Goal: Information Seeking & Learning: Learn about a topic

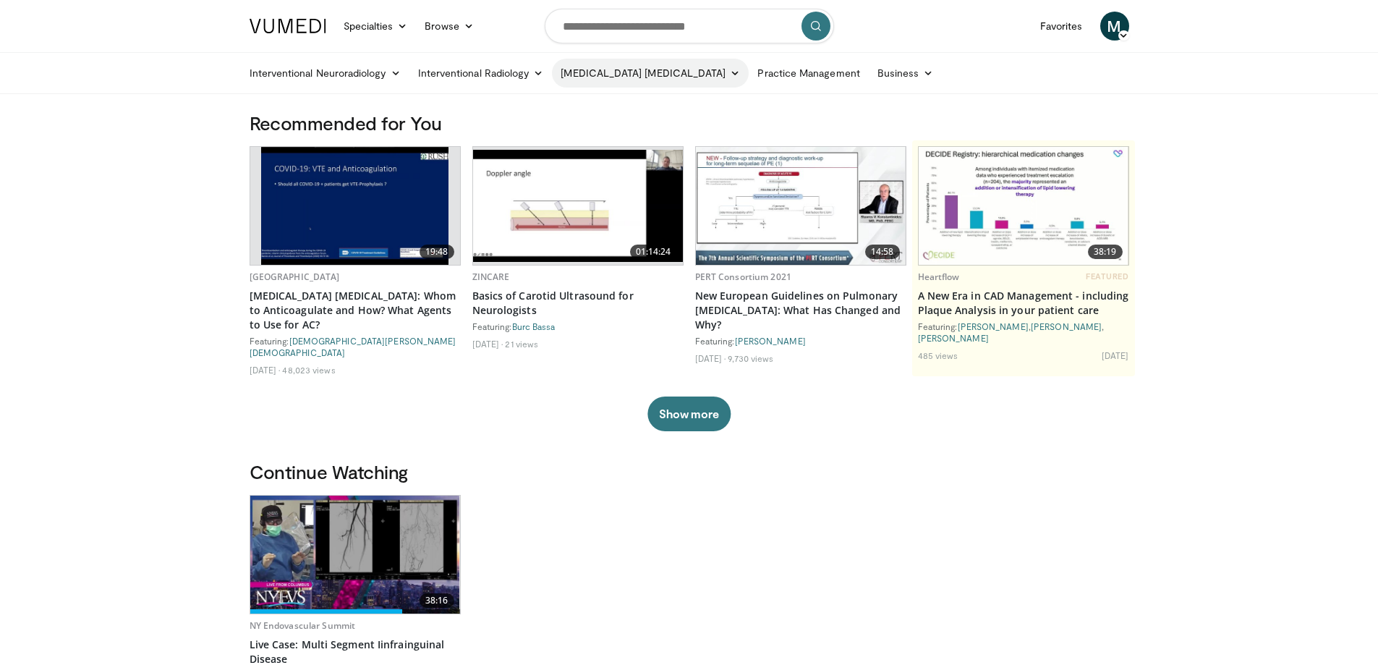
click at [705, 72] on link "[MEDICAL_DATA] [MEDICAL_DATA]" at bounding box center [650, 73] width 197 height 29
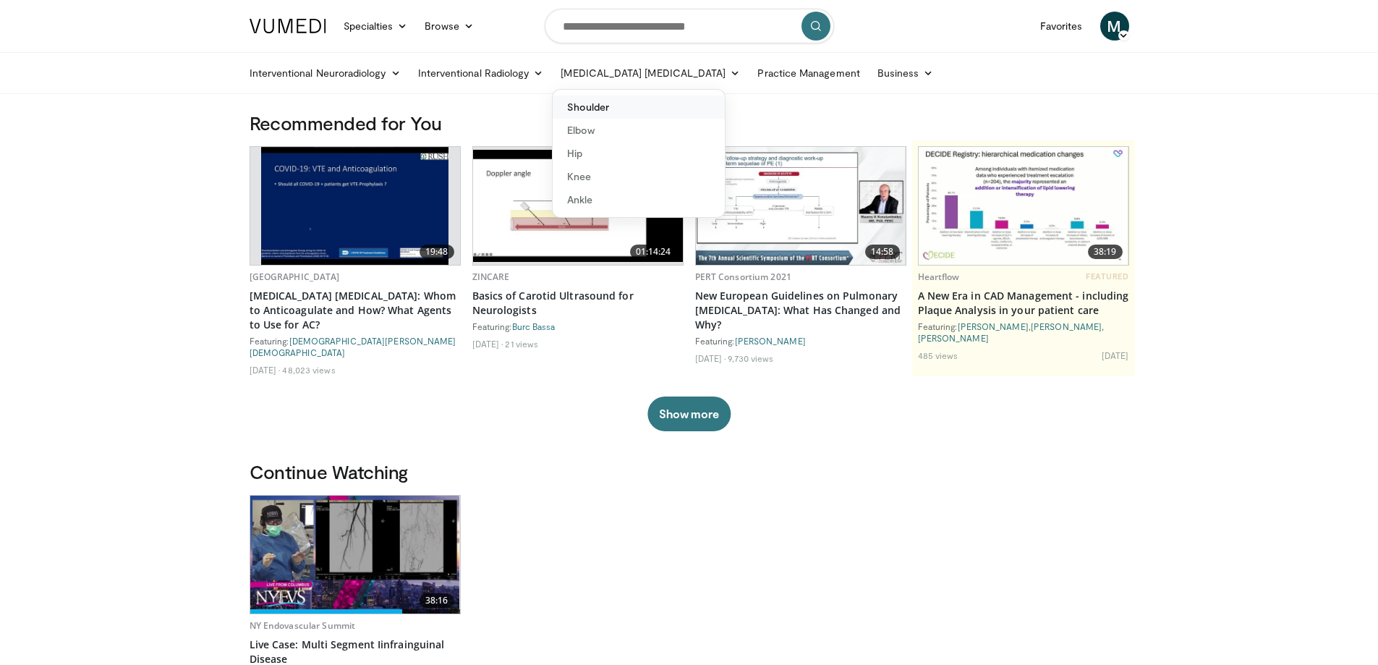
click at [626, 106] on link "Shoulder" at bounding box center [638, 106] width 172 height 23
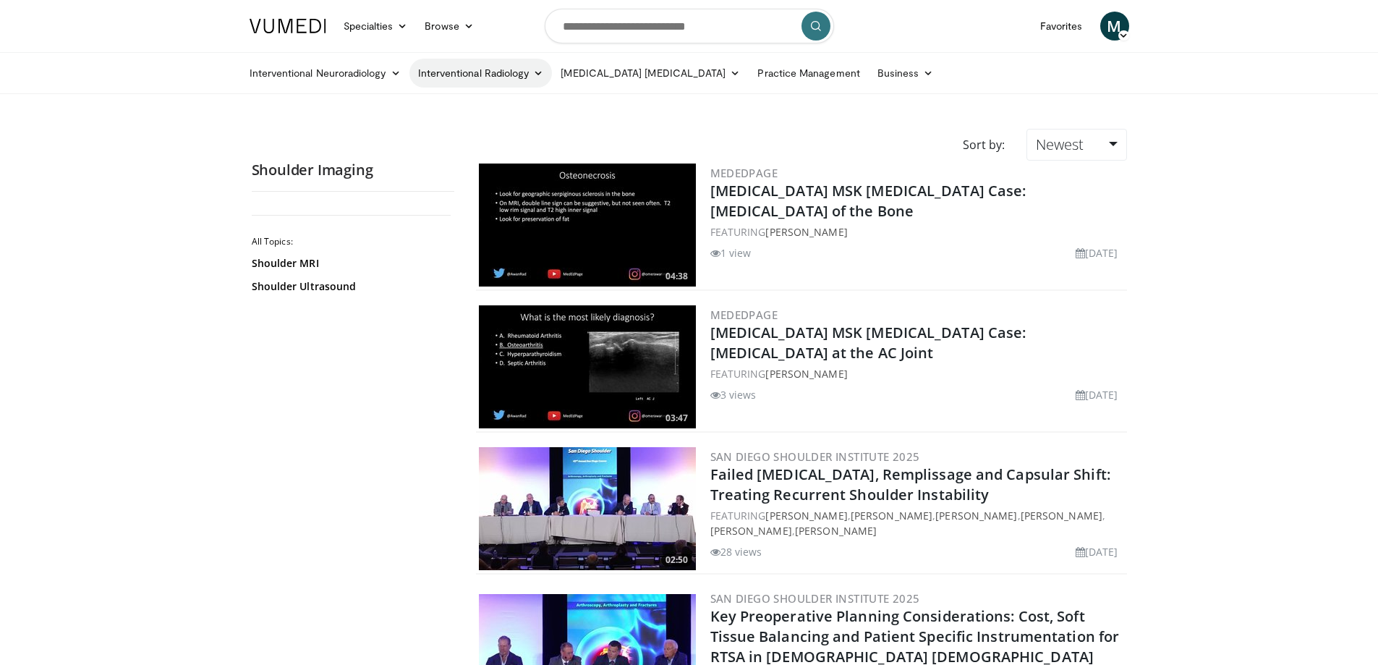
click at [513, 76] on link "Interventional Radiology" at bounding box center [480, 73] width 143 height 29
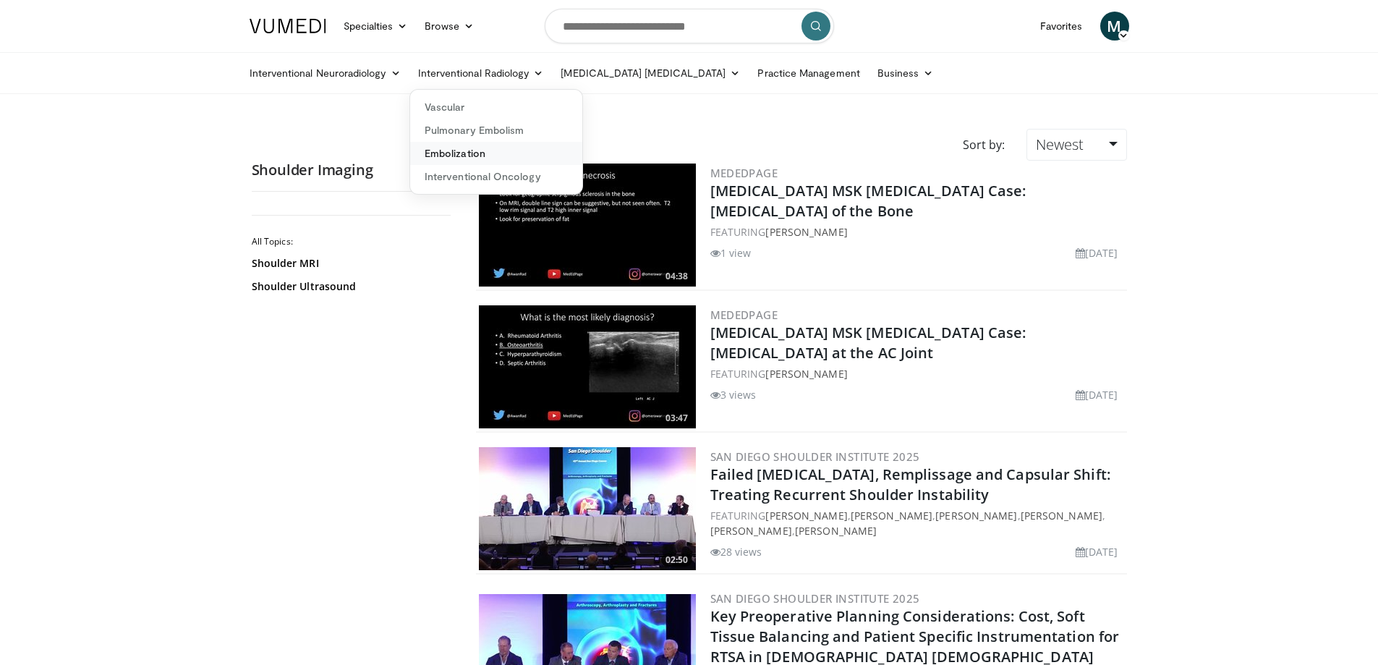
click at [506, 150] on link "Embolization" at bounding box center [496, 153] width 172 height 23
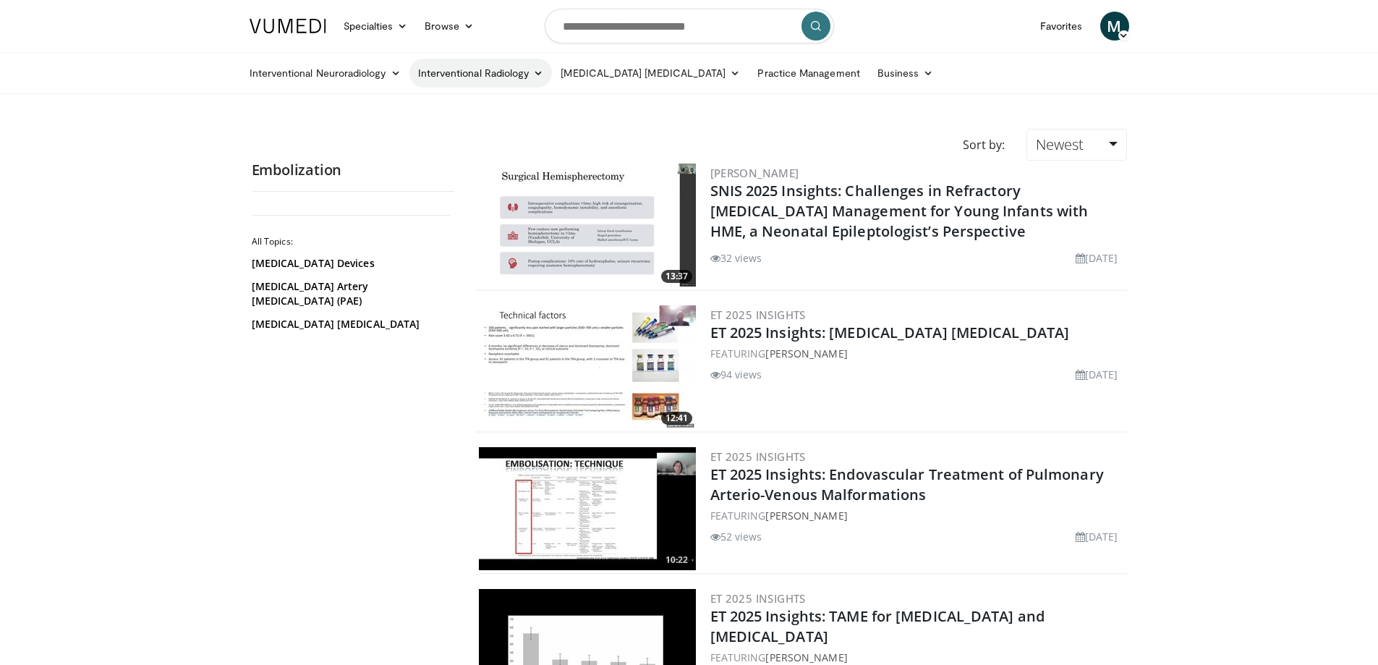
click at [519, 66] on link "Interventional Radiology" at bounding box center [480, 73] width 143 height 29
click at [477, 134] on link "Pulmonary Embolism" at bounding box center [496, 130] width 172 height 23
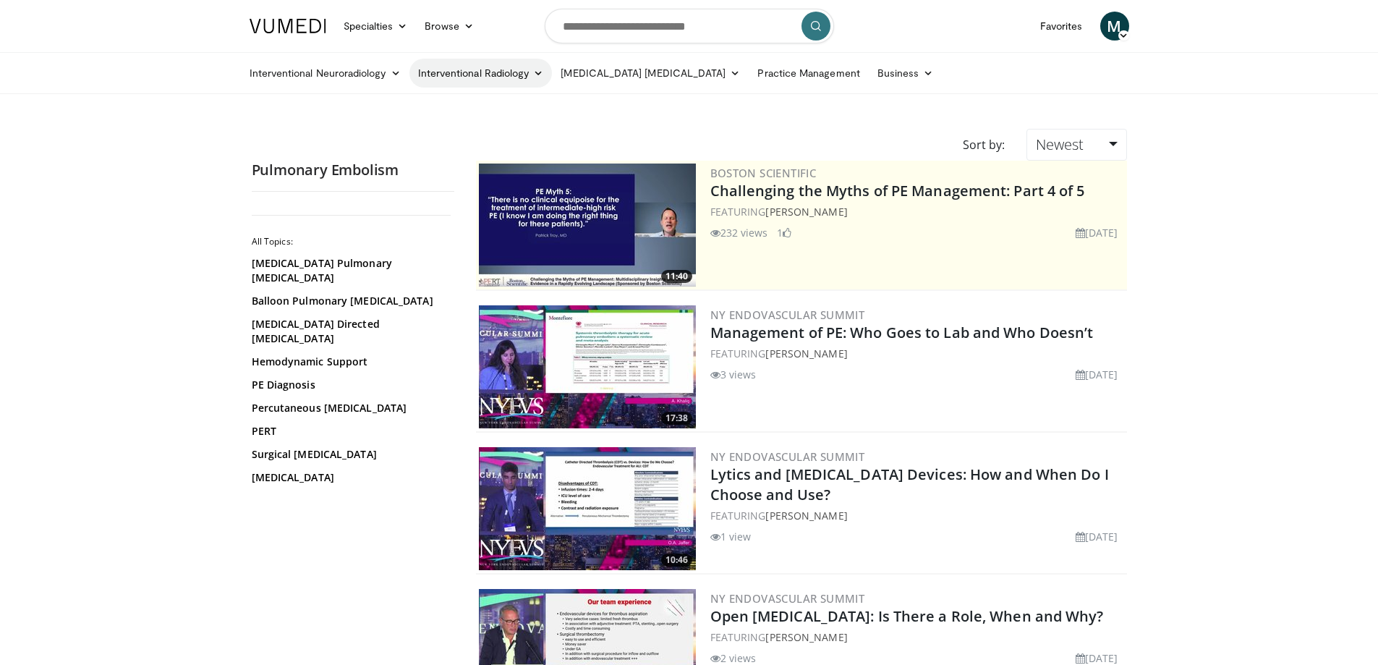
click at [477, 65] on link "Interventional Radiology" at bounding box center [480, 73] width 143 height 29
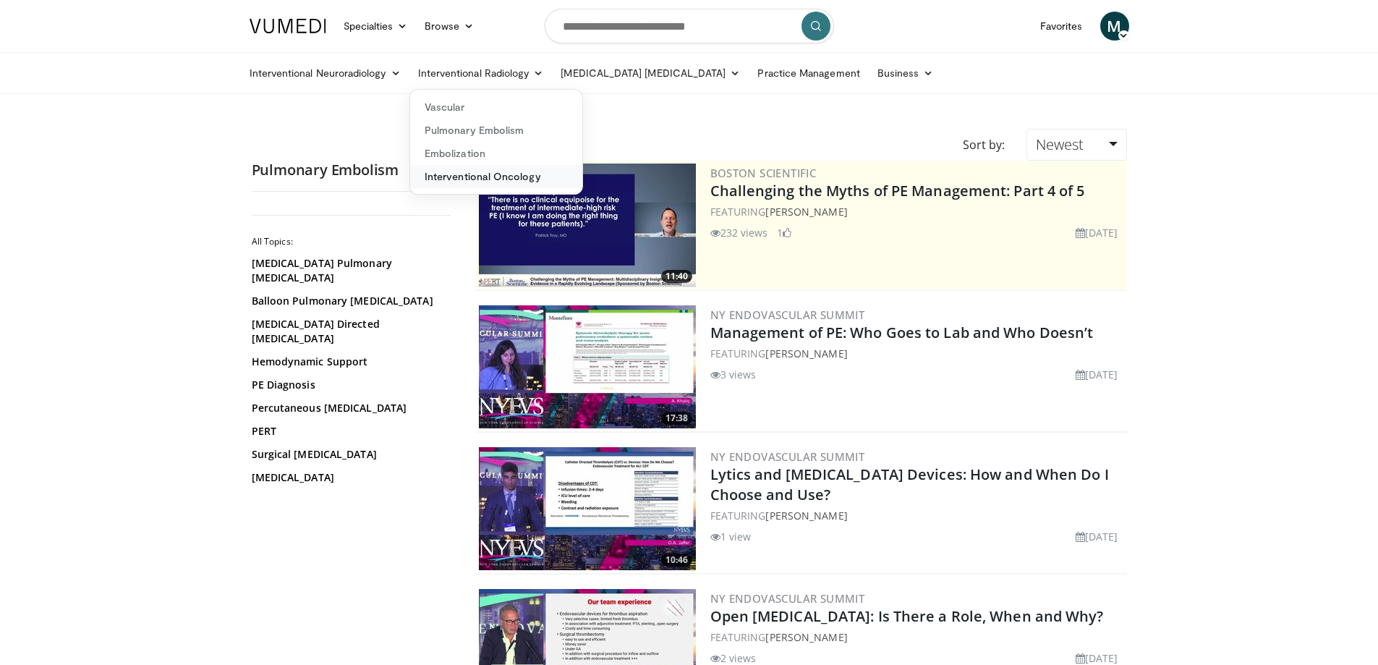
click at [511, 176] on link "Interventional Oncology" at bounding box center [496, 176] width 172 height 23
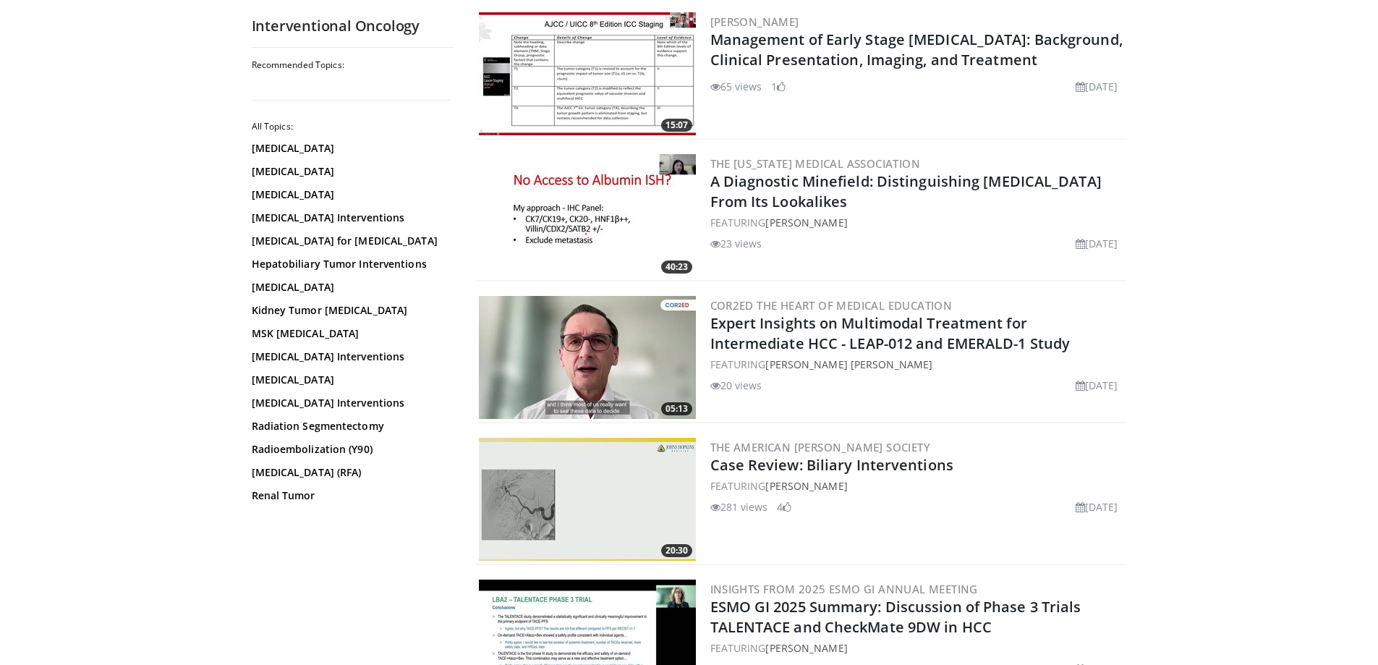
scroll to position [578, 0]
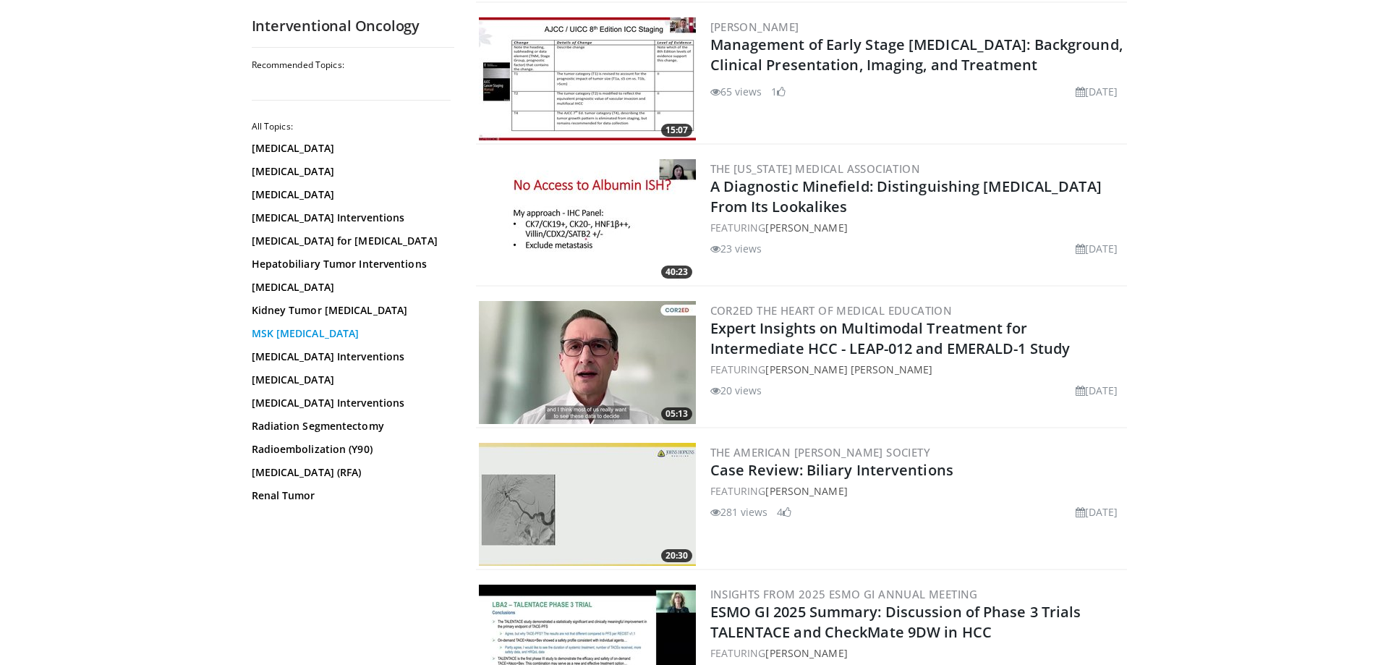
click at [308, 334] on link "MSK Ablation" at bounding box center [349, 333] width 195 height 14
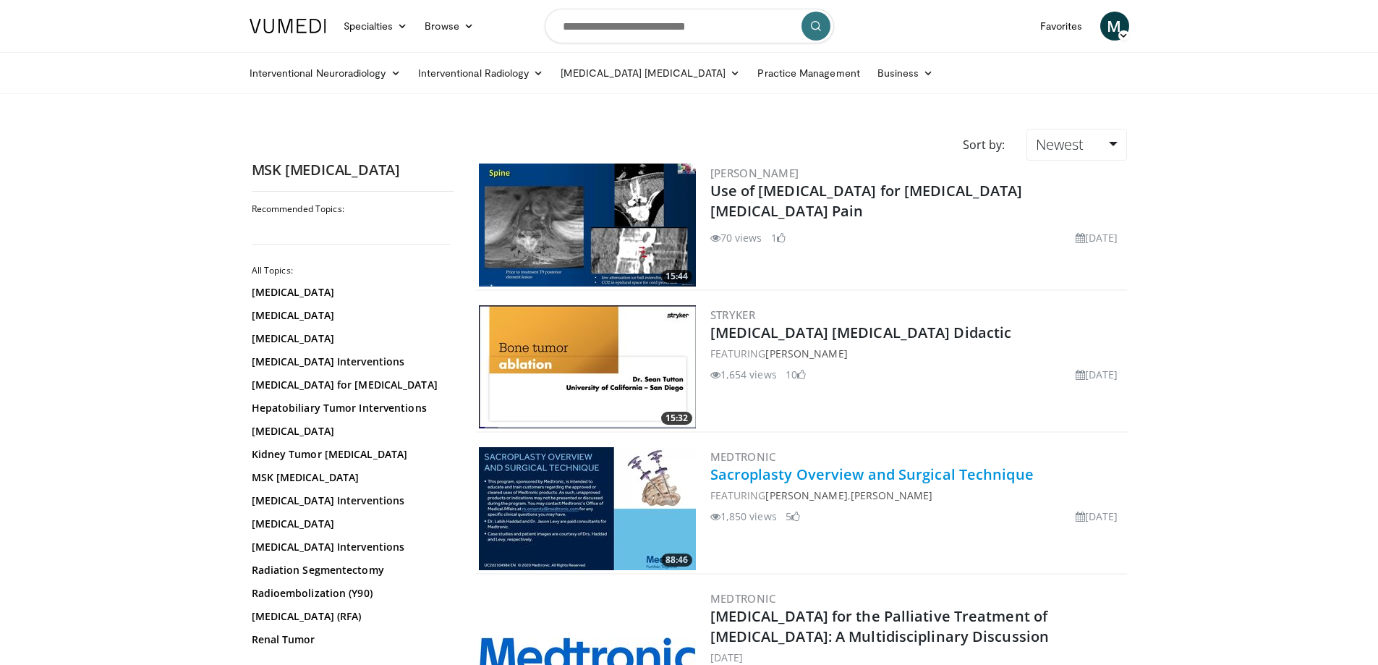
click at [847, 472] on link "Sacroplasty Overview and Surgical Technique" at bounding box center [871, 474] width 323 height 20
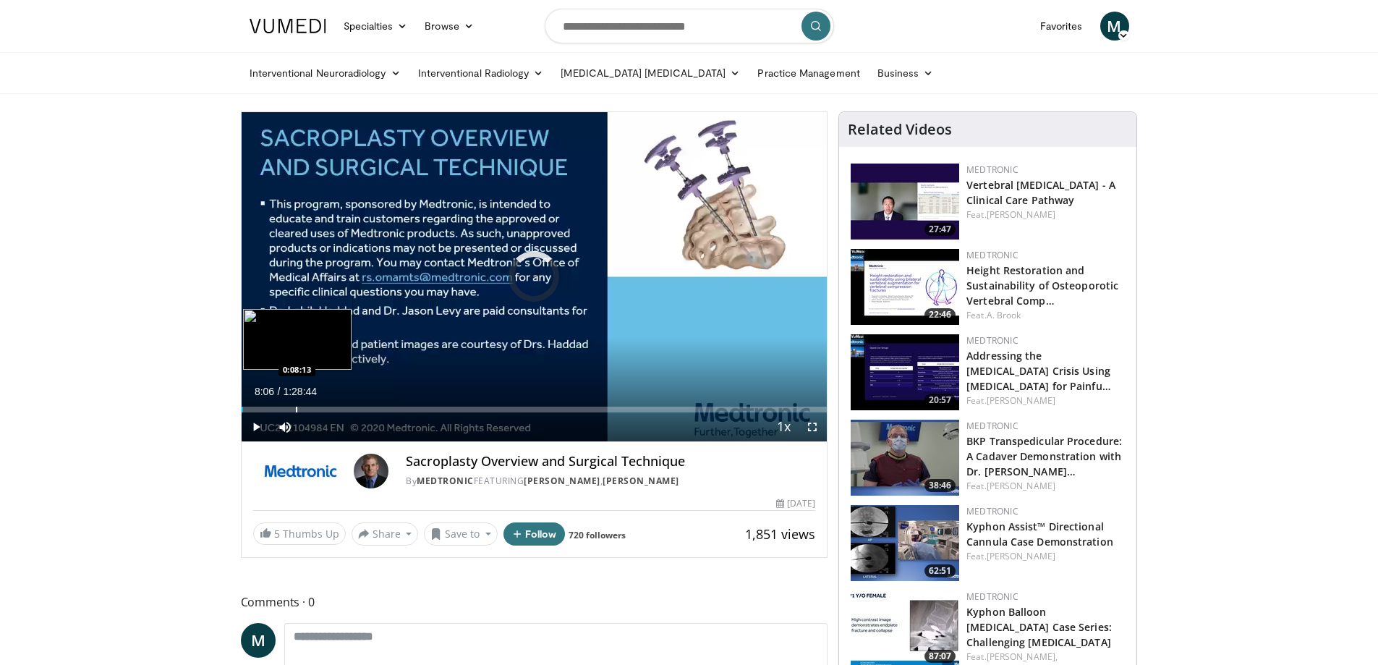
click at [296, 409] on div "Progress Bar" at bounding box center [296, 409] width 1 height 6
click at [324, 411] on div "Progress Bar" at bounding box center [323, 409] width 1 height 6
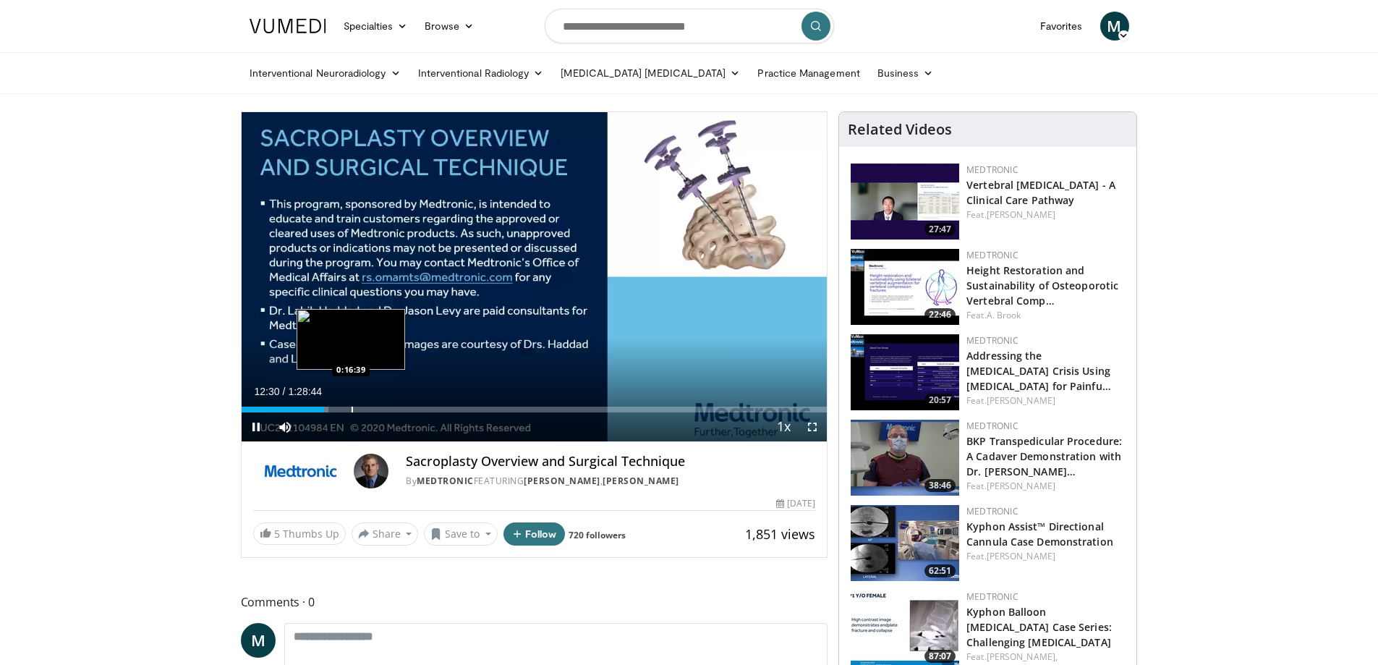
click at [351, 409] on div "Progress Bar" at bounding box center [351, 409] width 1 height 6
click at [383, 406] on div "Progress Bar" at bounding box center [383, 409] width 1 height 6
click at [260, 422] on span "Video Player" at bounding box center [256, 426] width 29 height 29
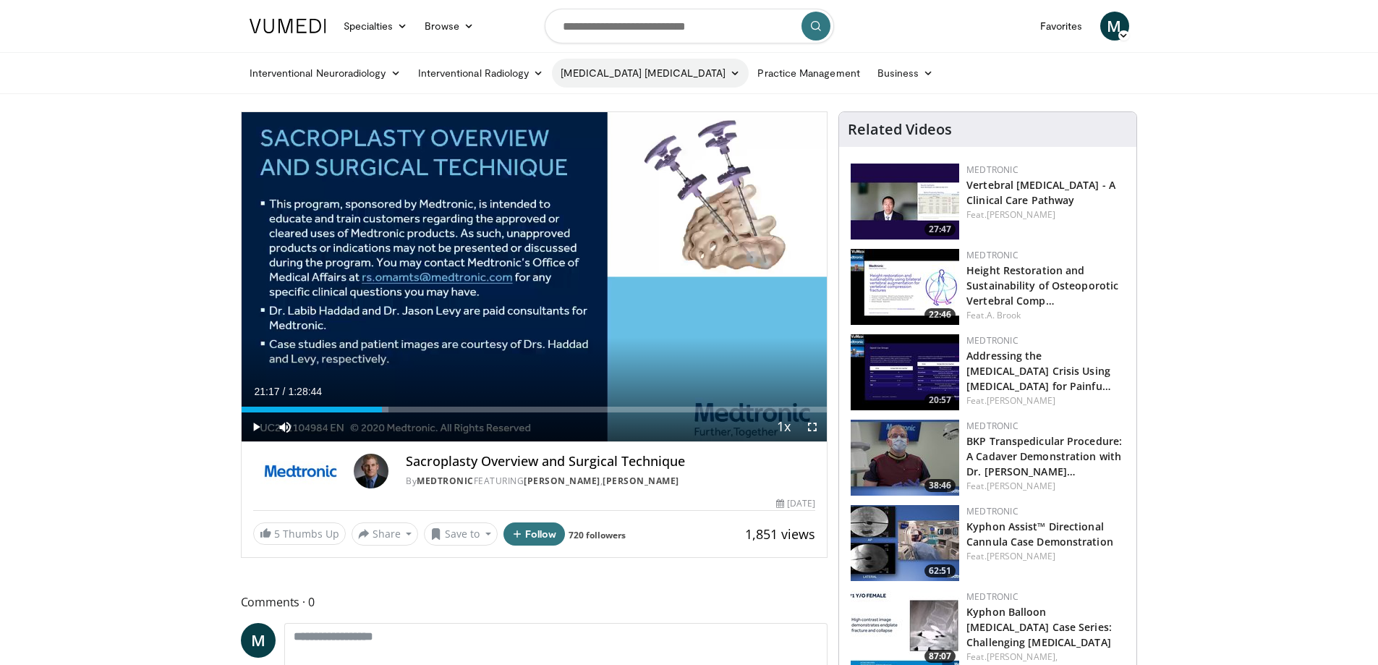
click at [623, 80] on link "[MEDICAL_DATA] [MEDICAL_DATA]" at bounding box center [650, 73] width 197 height 29
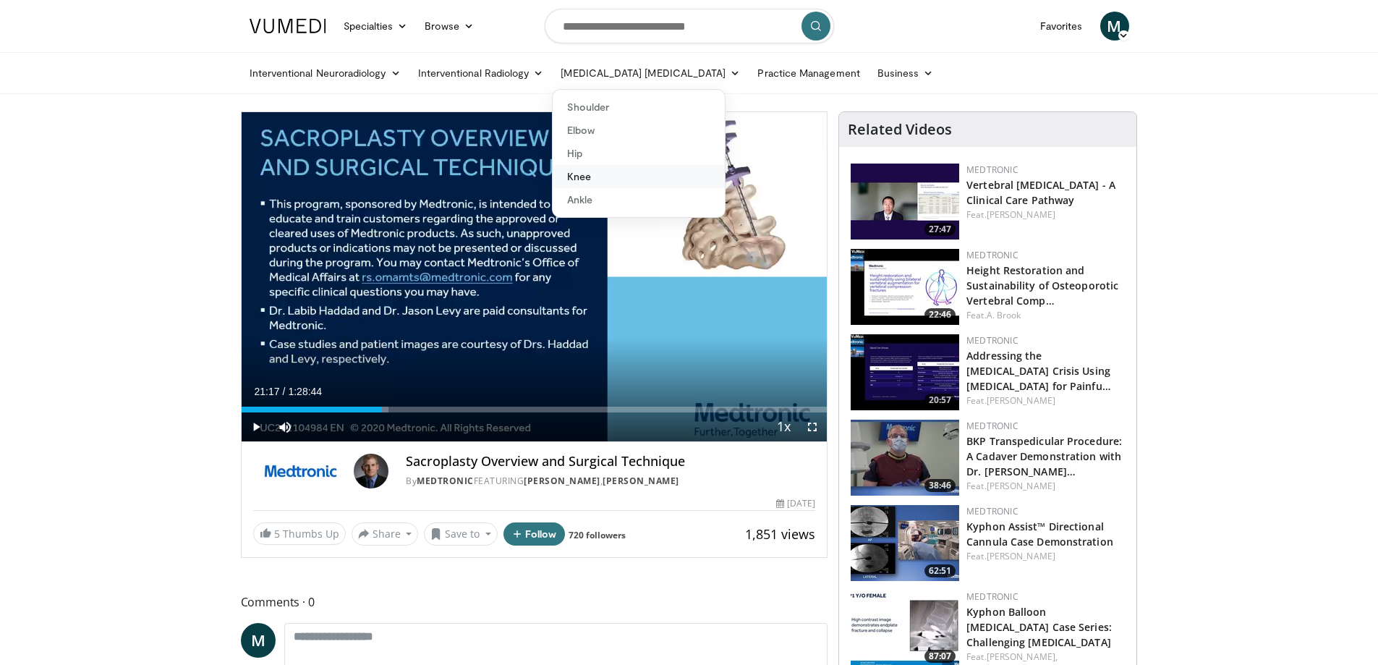
click at [599, 178] on link "Knee" at bounding box center [638, 176] width 172 height 23
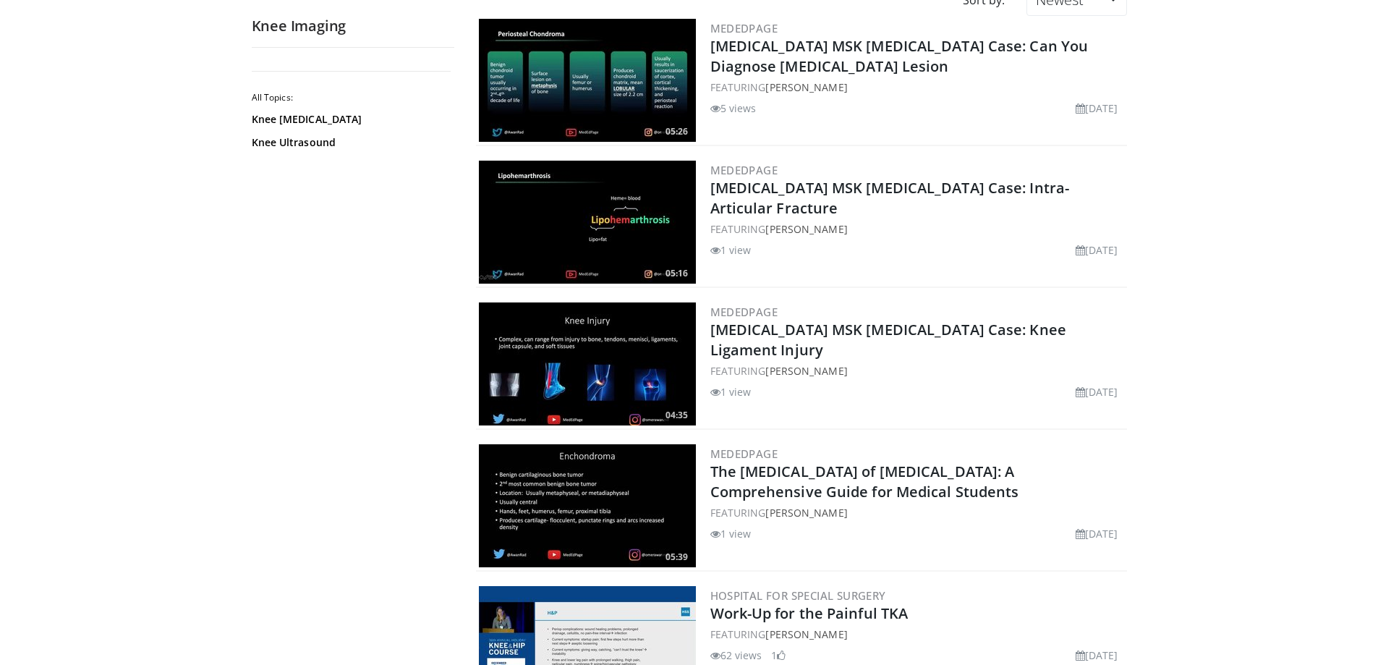
scroll to position [72, 0]
